Goal: Navigation & Orientation: Find specific page/section

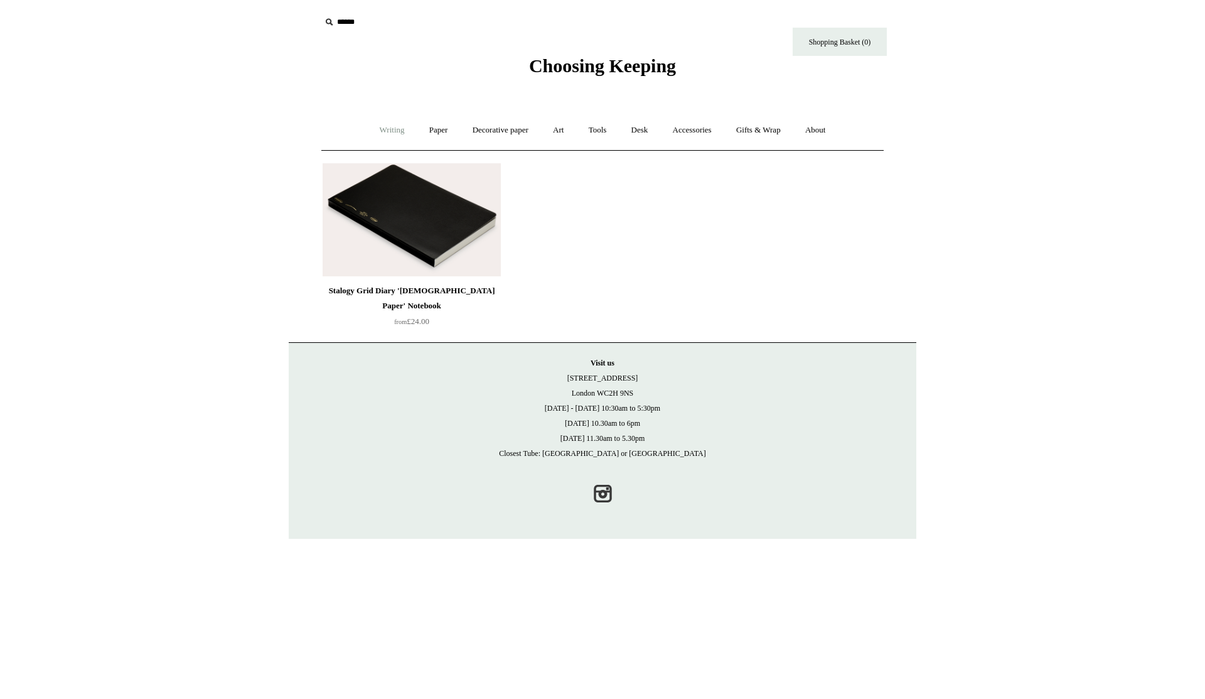
click at [390, 130] on link "Writing +" at bounding box center [393, 130] width 48 height 33
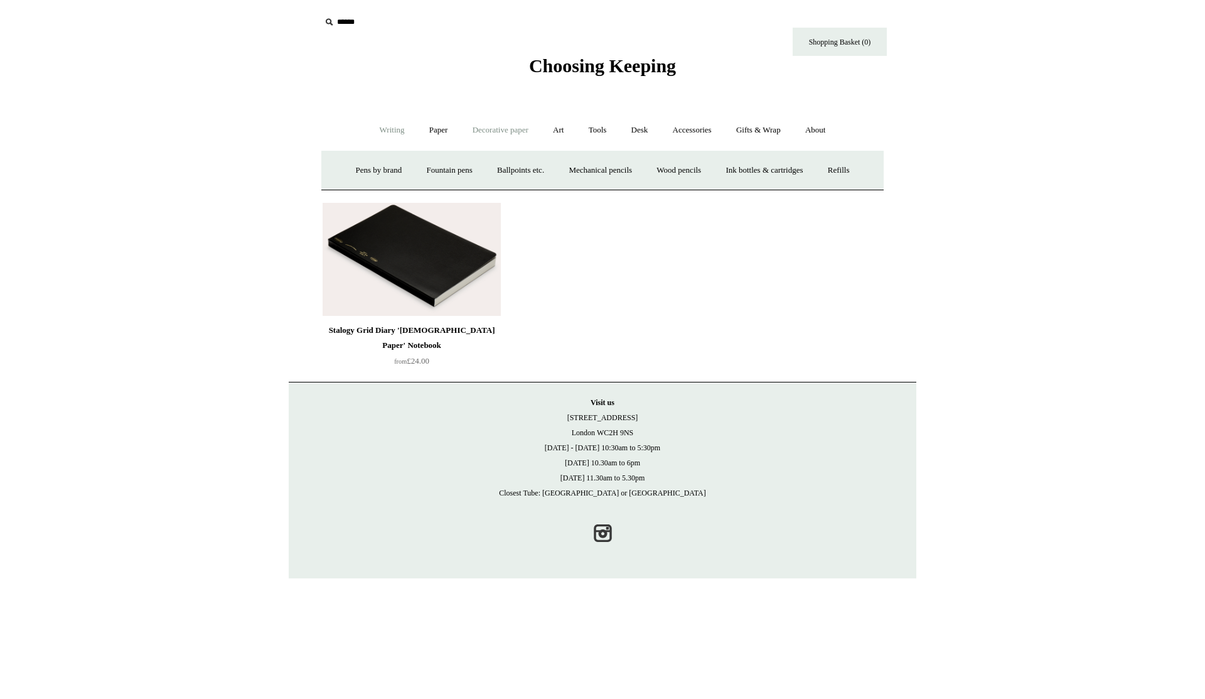
click at [509, 127] on link "Decorative paper +" at bounding box center [500, 130] width 78 height 33
click at [564, 132] on link "Art +" at bounding box center [558, 130] width 33 height 33
click at [600, 134] on link "Tools +" at bounding box center [598, 130] width 41 height 33
click at [651, 131] on link "Desk +" at bounding box center [640, 130] width 40 height 33
click at [712, 133] on link "Accessories +" at bounding box center [693, 130] width 62 height 33
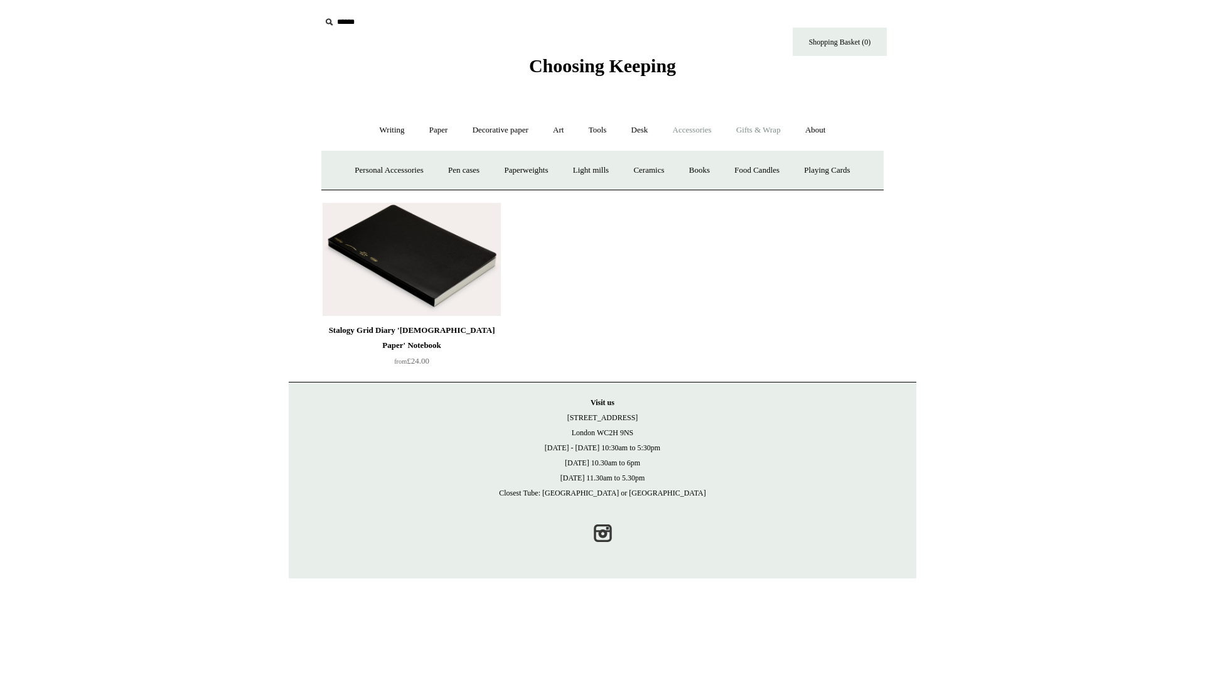
click at [773, 135] on link "Gifts & Wrap +" at bounding box center [758, 130] width 67 height 33
click at [359, 163] on link "Greeting cards +" at bounding box center [382, 170] width 70 height 33
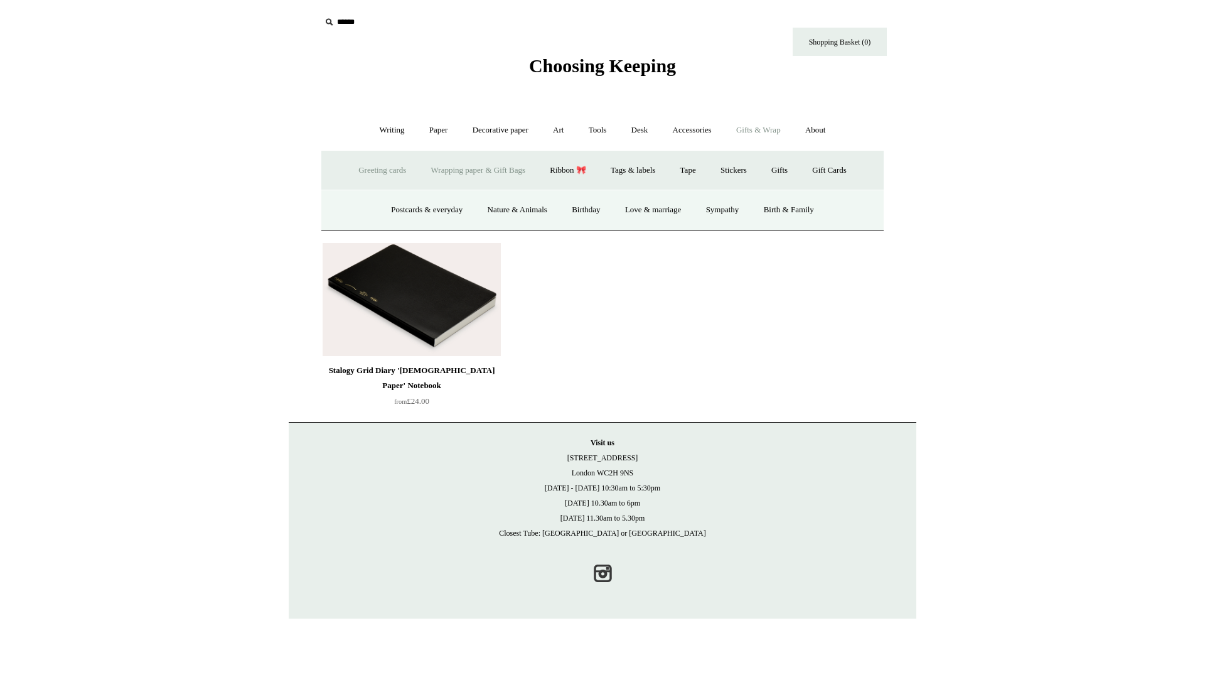
click at [484, 167] on link "Wrapping paper & Gift Bags" at bounding box center [478, 170] width 117 height 33
